Goal: Find contact information

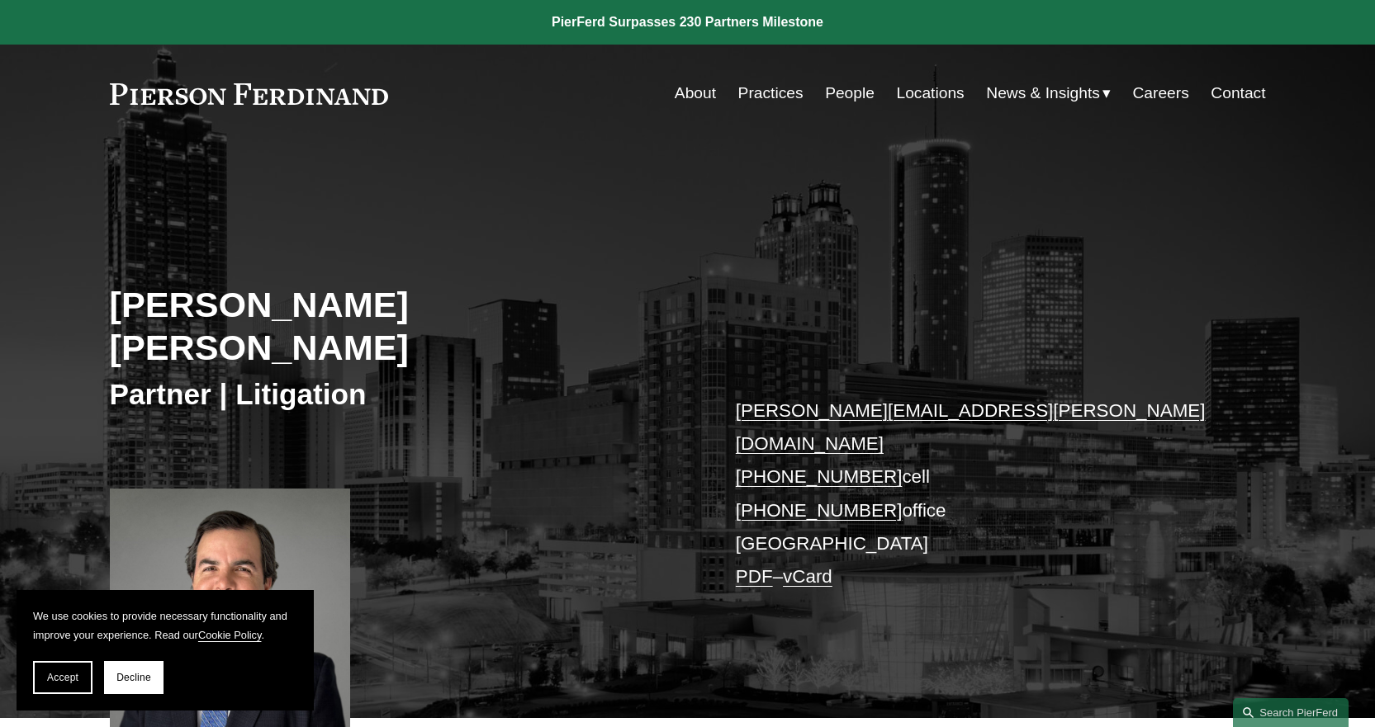
click at [928, 97] on link "Locations" at bounding box center [931, 93] width 68 height 31
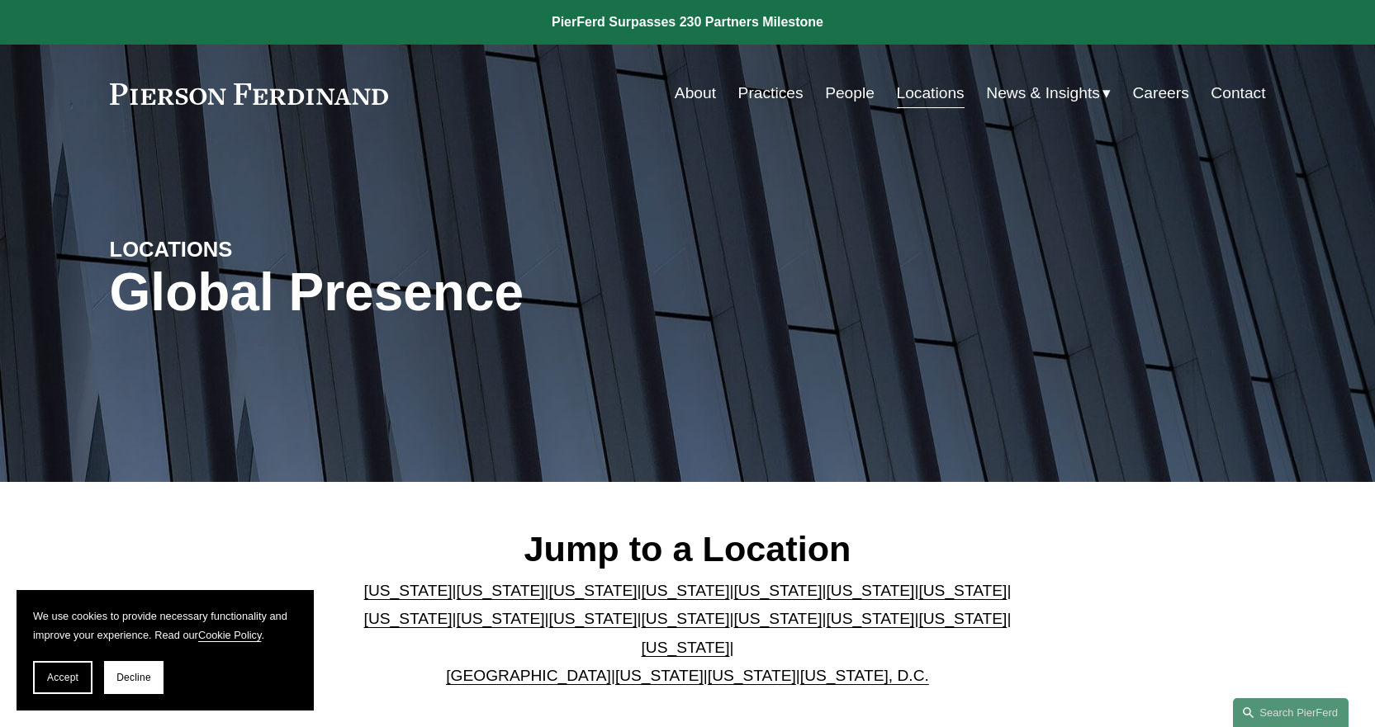
click at [826, 599] on link "[US_STATE]" at bounding box center [870, 590] width 88 height 17
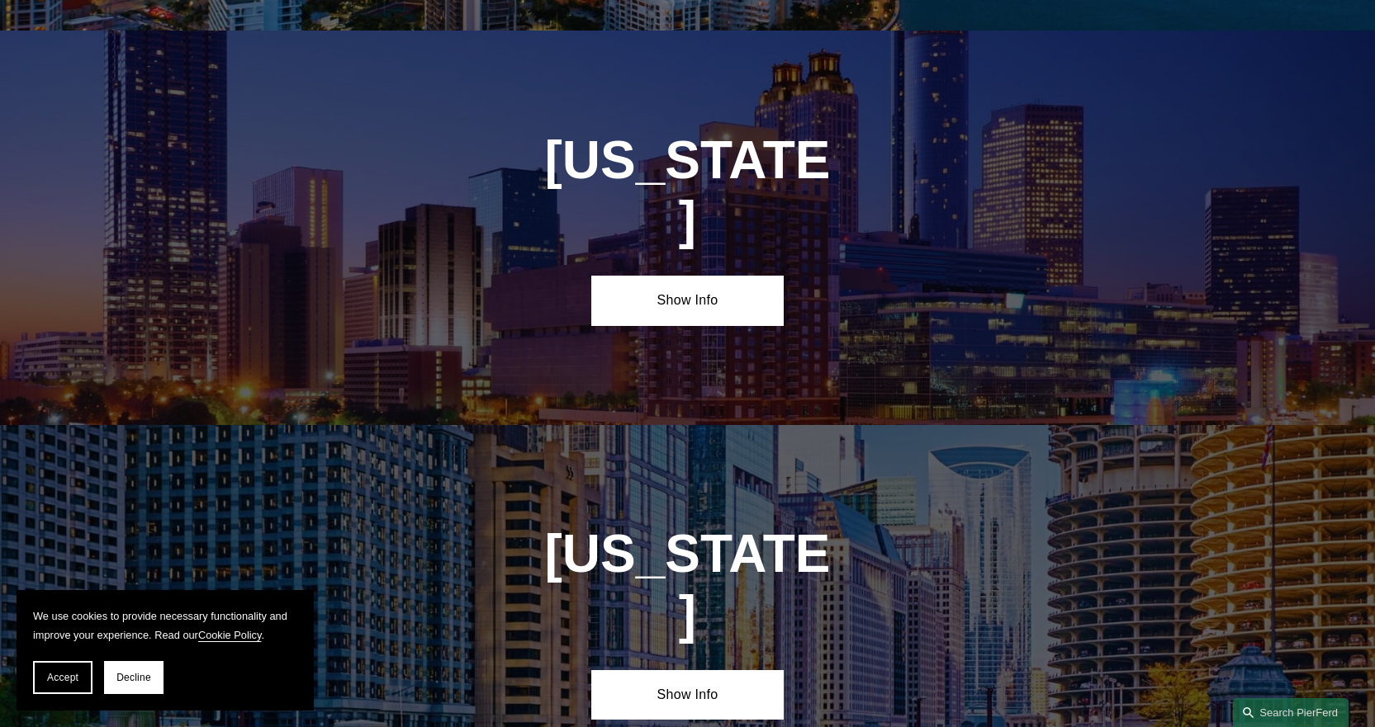
scroll to position [2463, 0]
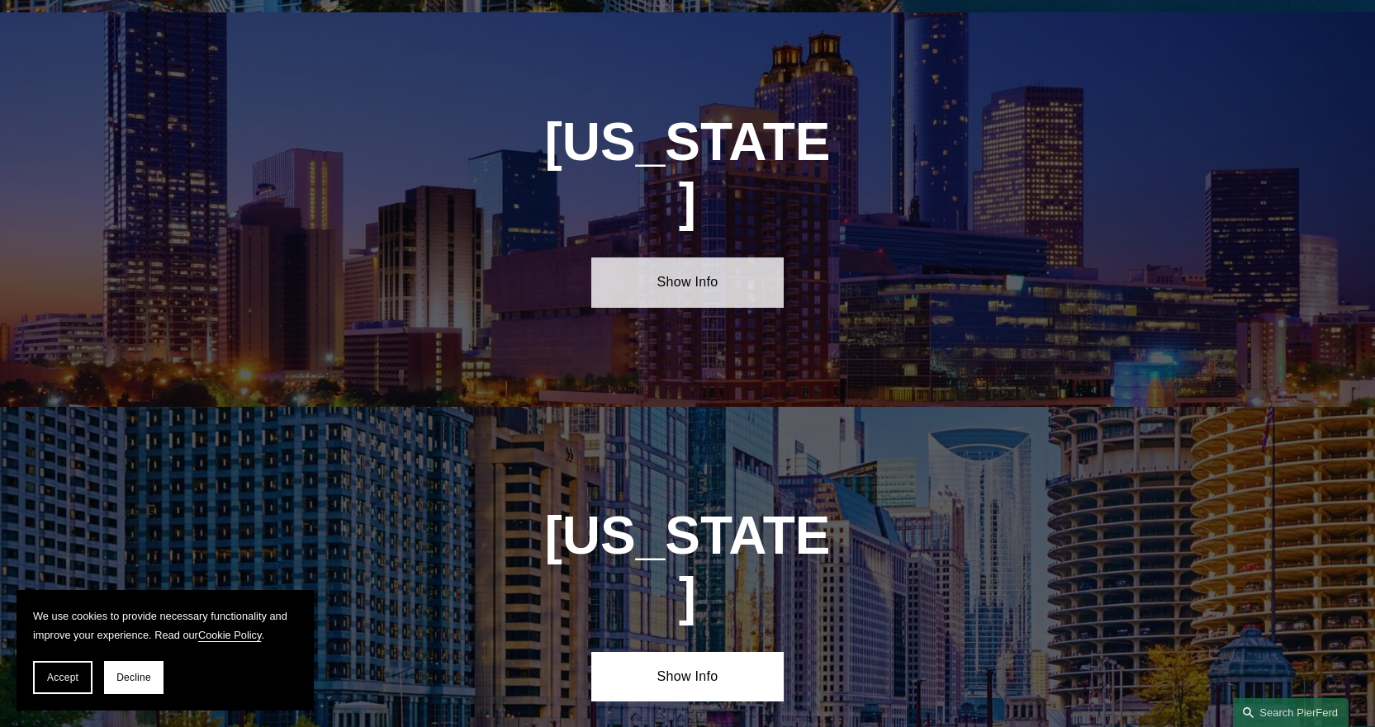
click at [707, 258] on link "Show Info" at bounding box center [687, 283] width 192 height 50
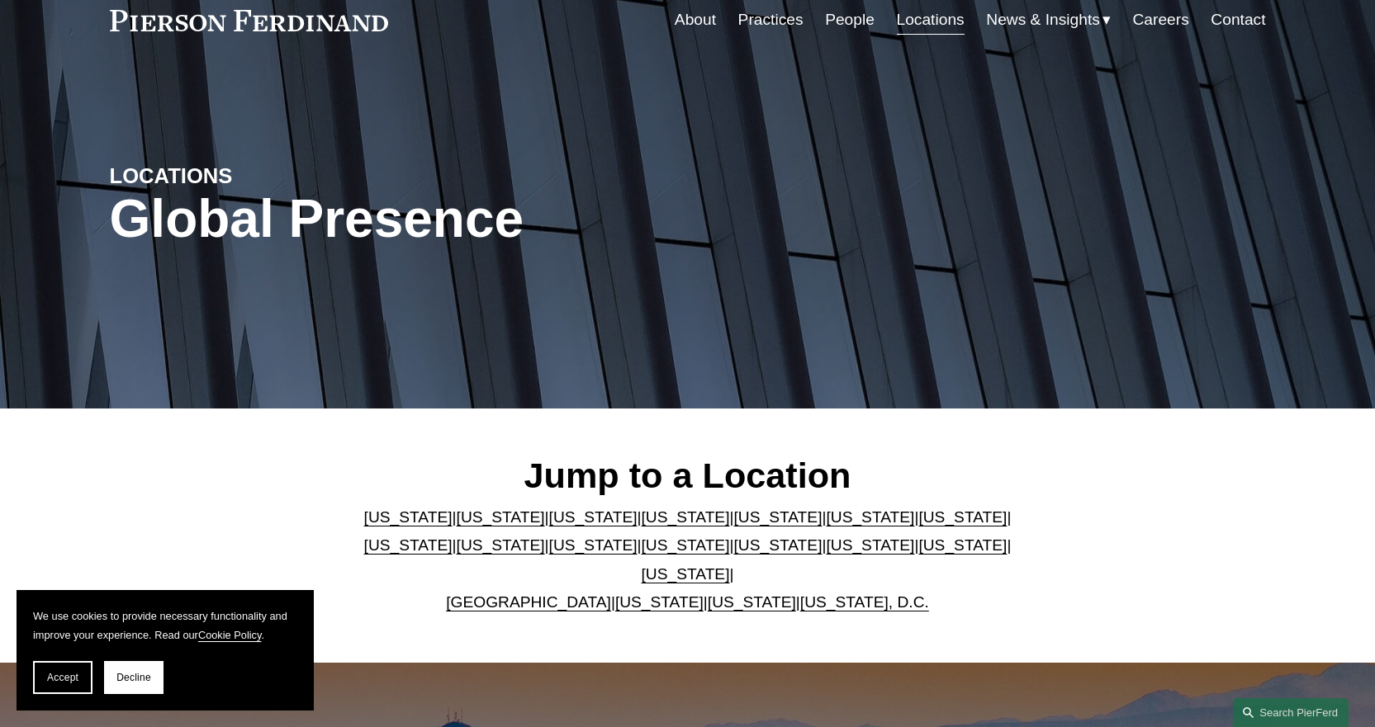
scroll to position [18, 0]
